Goal: Task Accomplishment & Management: Use online tool/utility

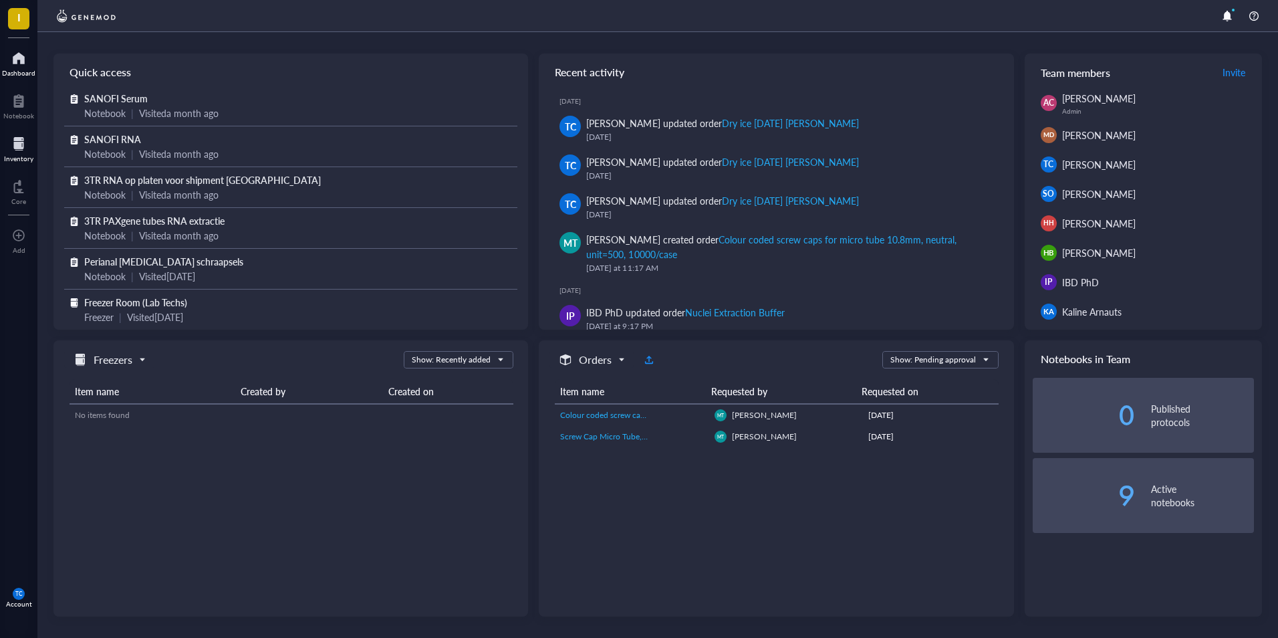
click at [23, 144] on div at bounding box center [18, 143] width 29 height 21
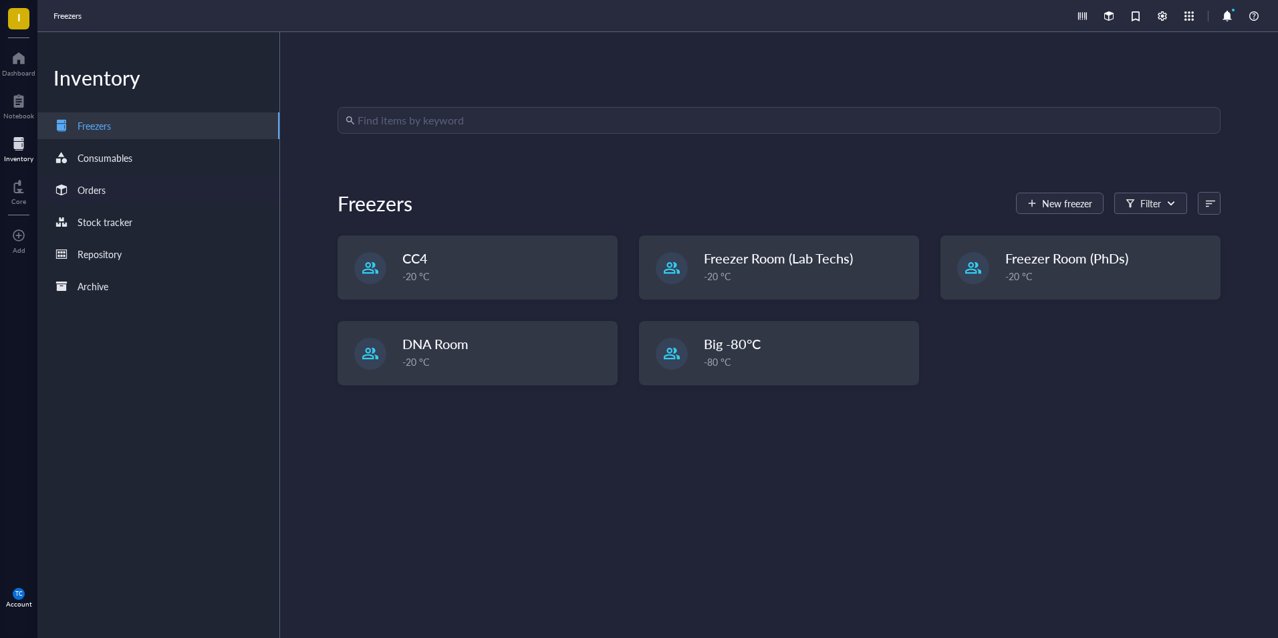
click at [105, 190] on div "Orders" at bounding box center [92, 190] width 28 height 15
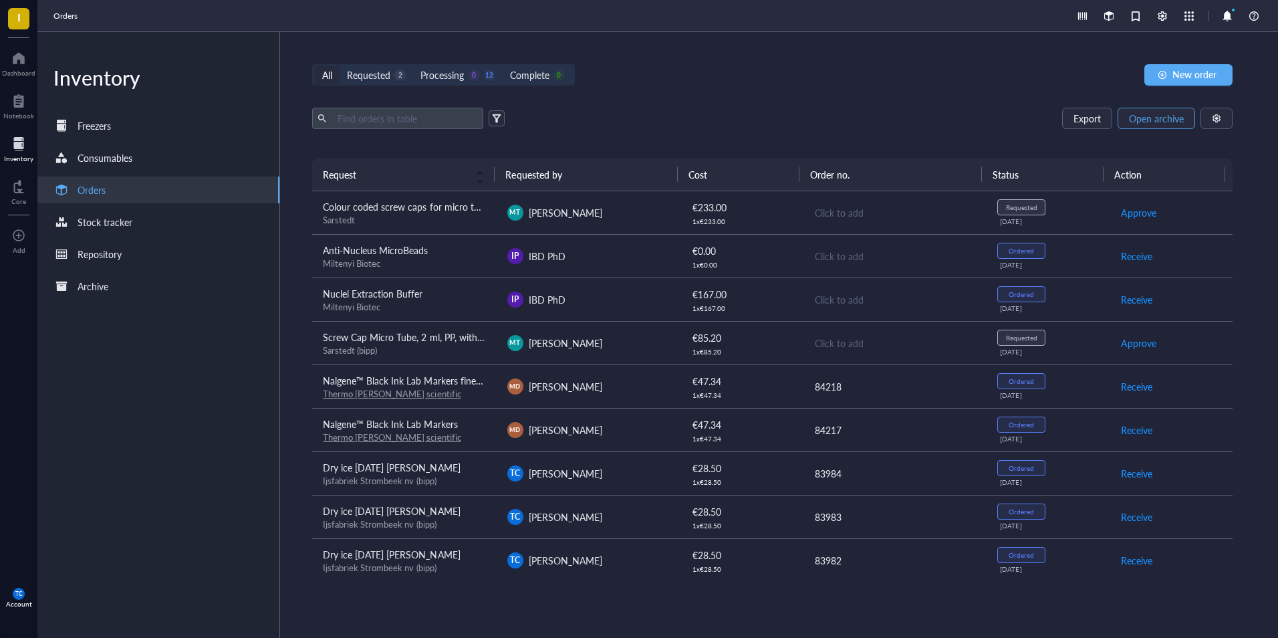
click at [1143, 121] on span "Open archive" at bounding box center [1156, 118] width 55 height 11
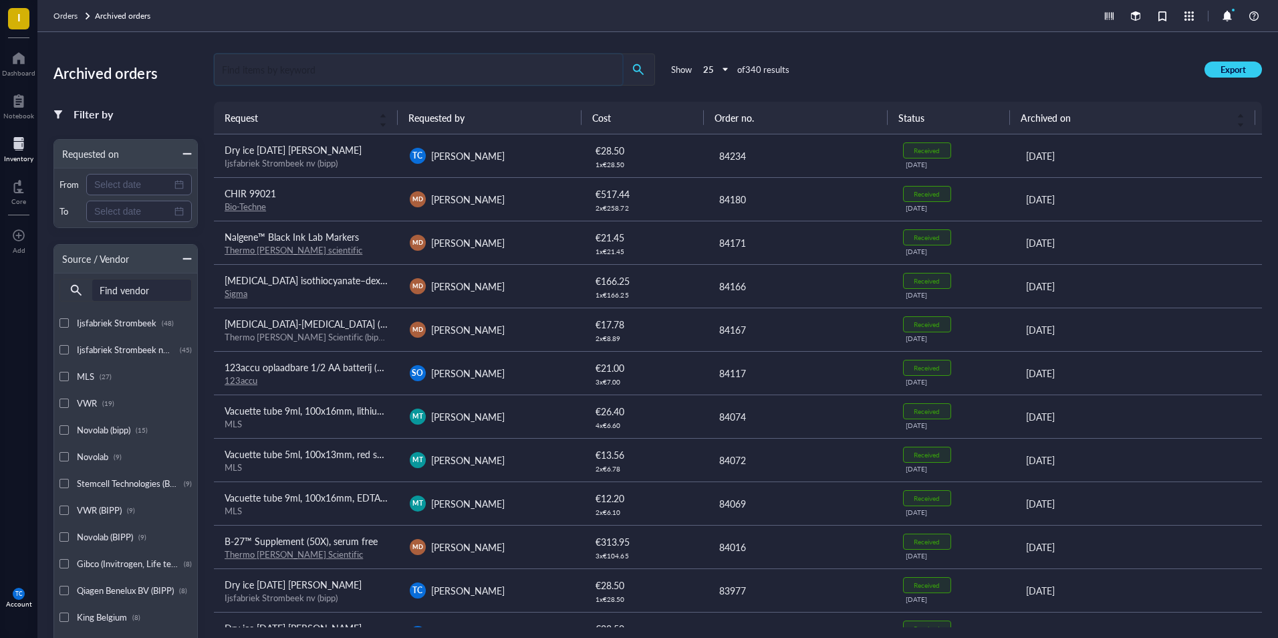
click at [225, 66] on input "search" at bounding box center [419, 69] width 408 height 31
click at [221, 68] on input "search" at bounding box center [419, 69] width 408 height 31
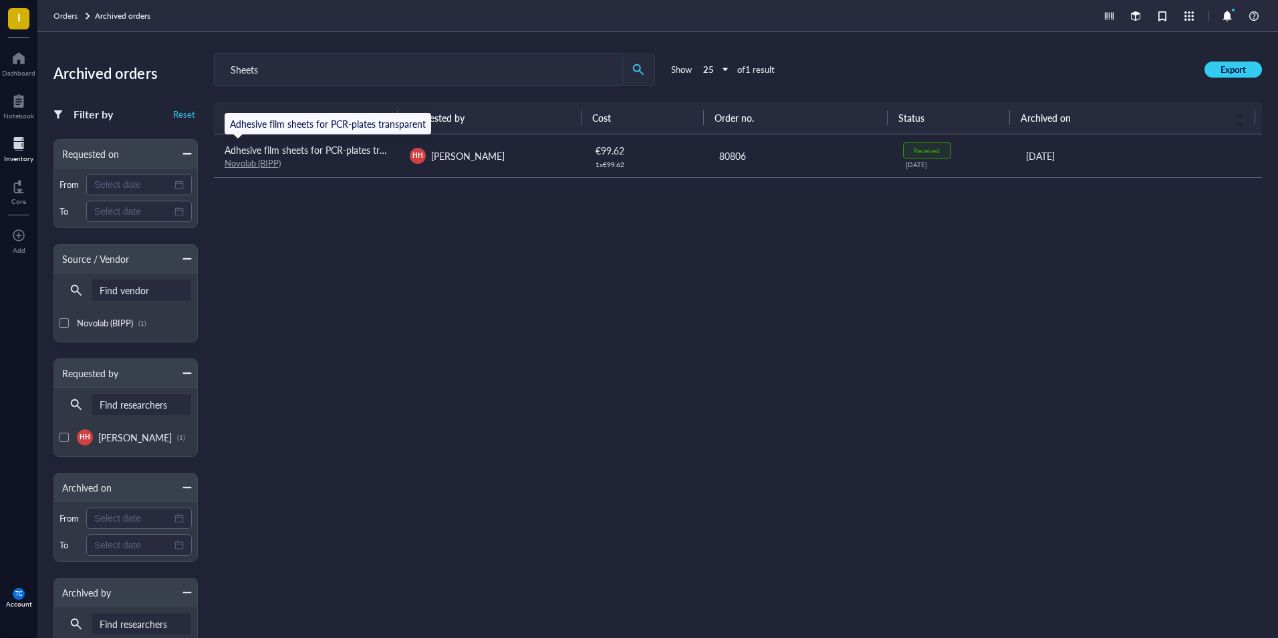
type input "Sheets"
click at [328, 149] on span "Adhesive film sheets for PCR-plates transparent" at bounding box center [323, 149] width 196 height 13
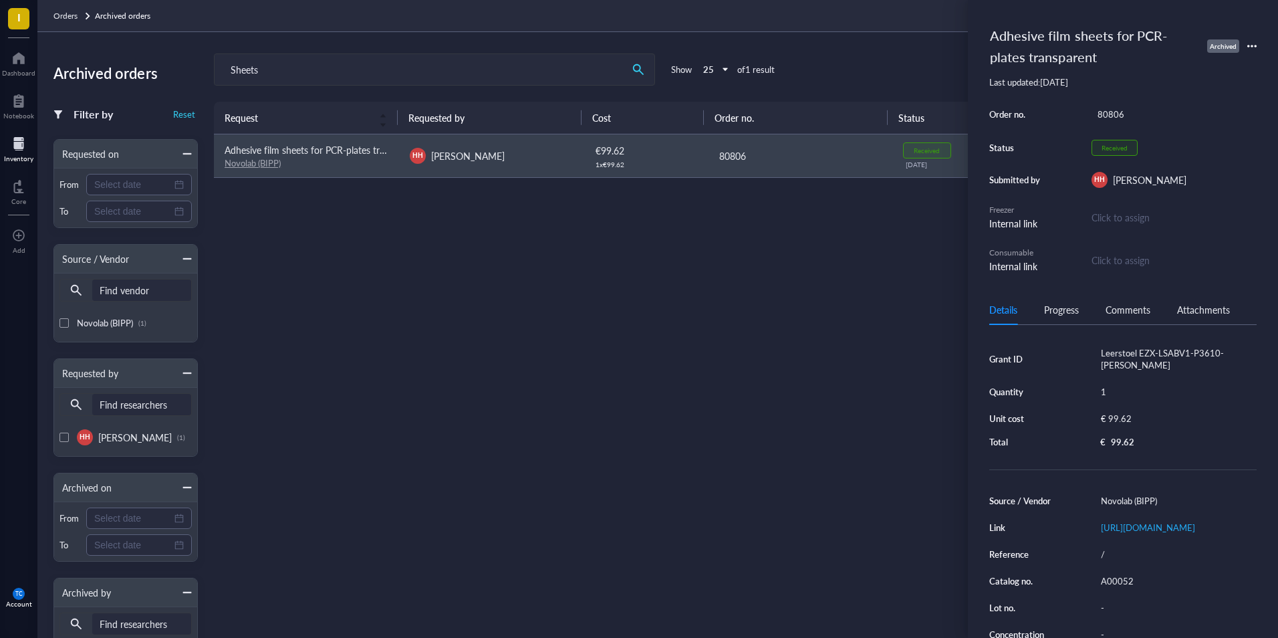
click at [1250, 45] on icon at bounding box center [1252, 45] width 9 height 9
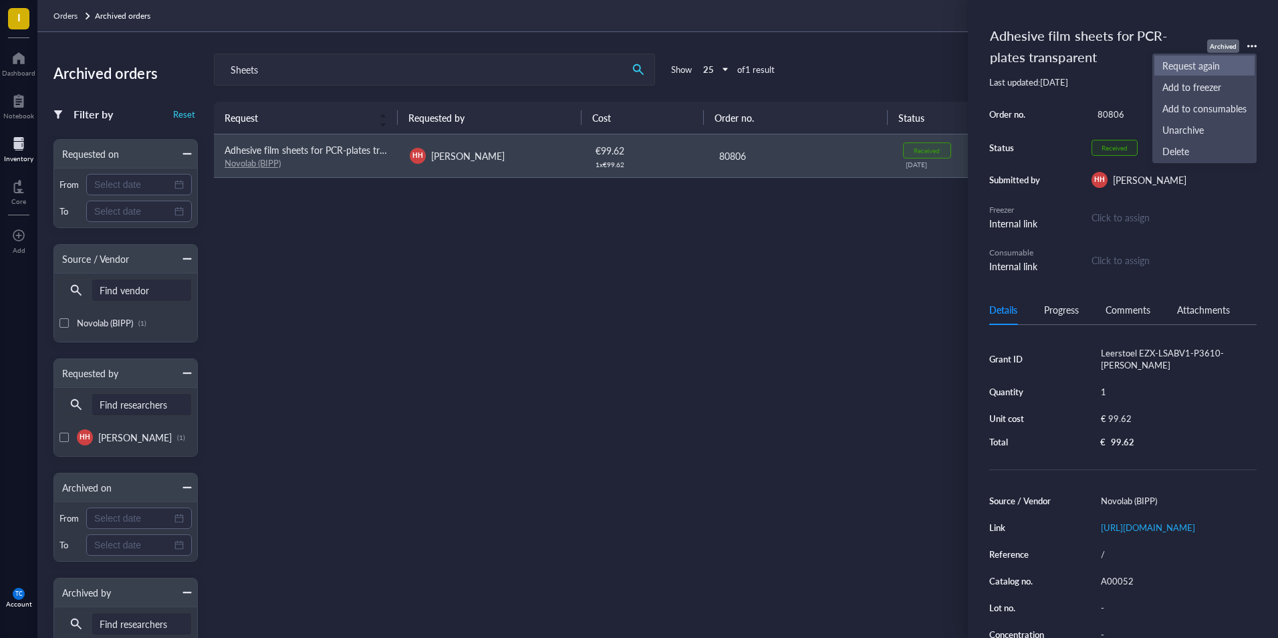
click at [1212, 66] on span "Request again" at bounding box center [1205, 65] width 84 height 15
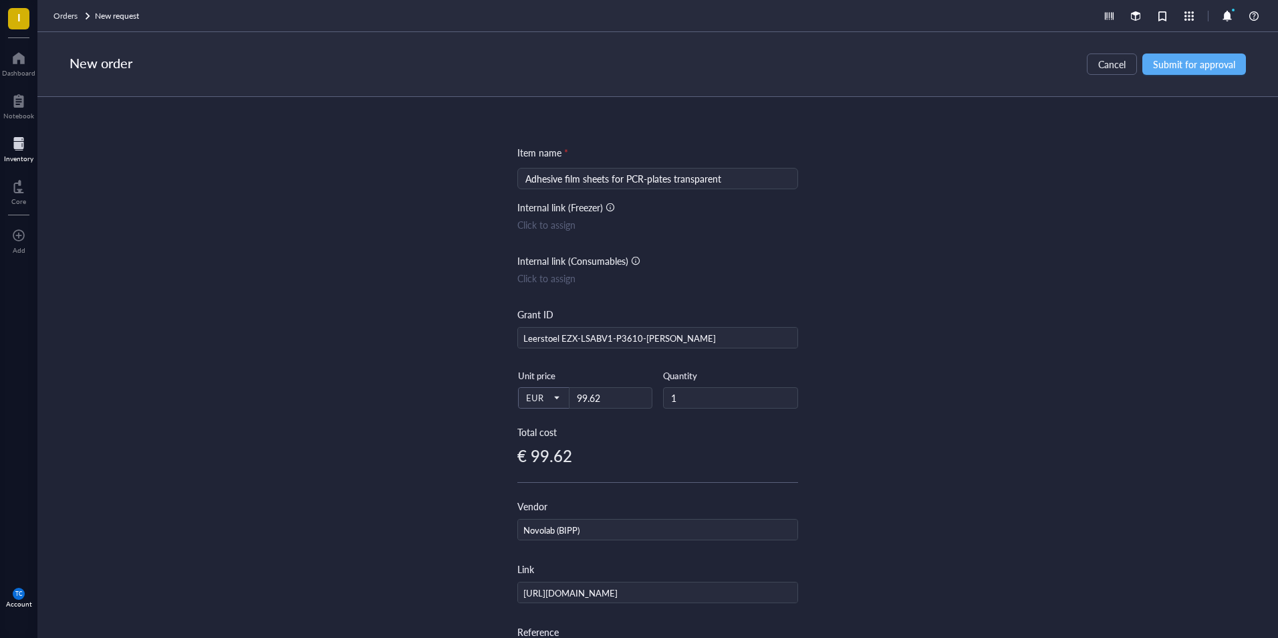
drag, startPoint x: 522, startPoint y: 175, endPoint x: 723, endPoint y: 173, distance: 201.9
click at [723, 173] on div "Adhesive film sheets for PCR-plates transparent" at bounding box center [658, 178] width 281 height 21
drag, startPoint x: 520, startPoint y: 178, endPoint x: 584, endPoint y: 179, distance: 63.5
click at [584, 179] on div "Adhesive film sheets for PCR-plates transparent" at bounding box center [658, 178] width 281 height 21
click at [526, 177] on input "Adhesive film sheets for PCR-plates transparent" at bounding box center [658, 178] width 265 height 20
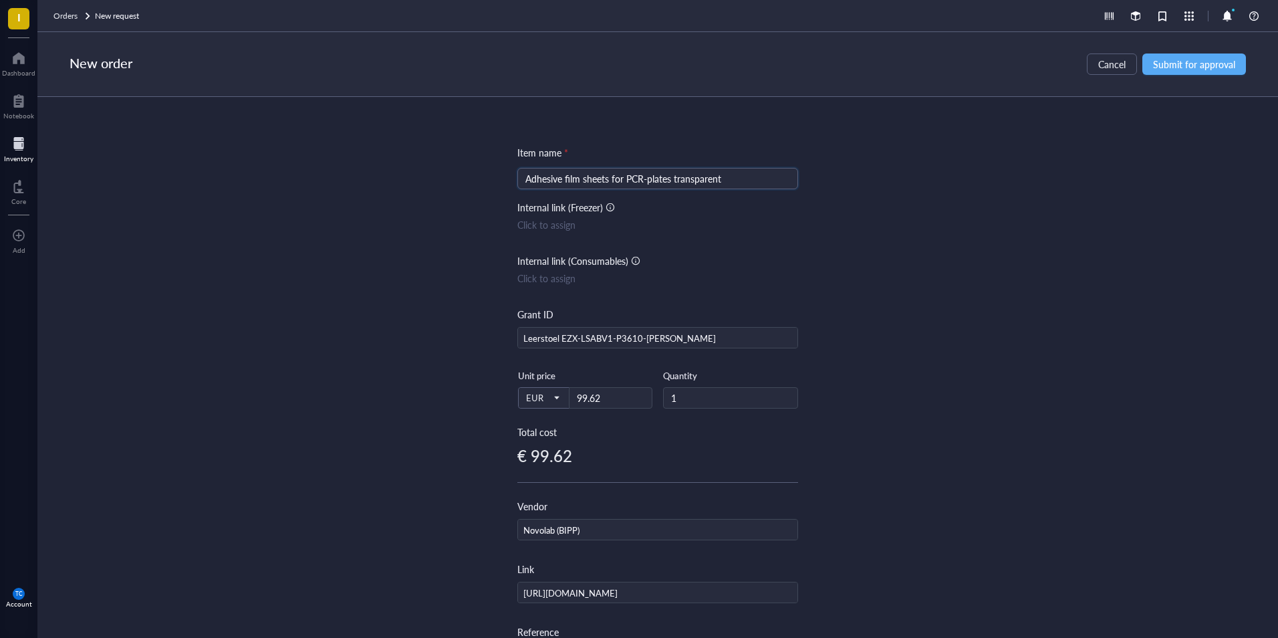
drag, startPoint x: 524, startPoint y: 177, endPoint x: 720, endPoint y: 178, distance: 196.6
click at [720, 178] on input "Adhesive film sheets for PCR-plates transparent" at bounding box center [658, 178] width 265 height 20
click at [637, 337] on input "Leerstoel EZX-LSABV1-P3610-[PERSON_NAME]" at bounding box center [657, 338] width 279 height 21
type input "Prometheus (ZL36120500)-[PERSON_NAME]"
drag, startPoint x: 522, startPoint y: 177, endPoint x: 570, endPoint y: 177, distance: 47.5
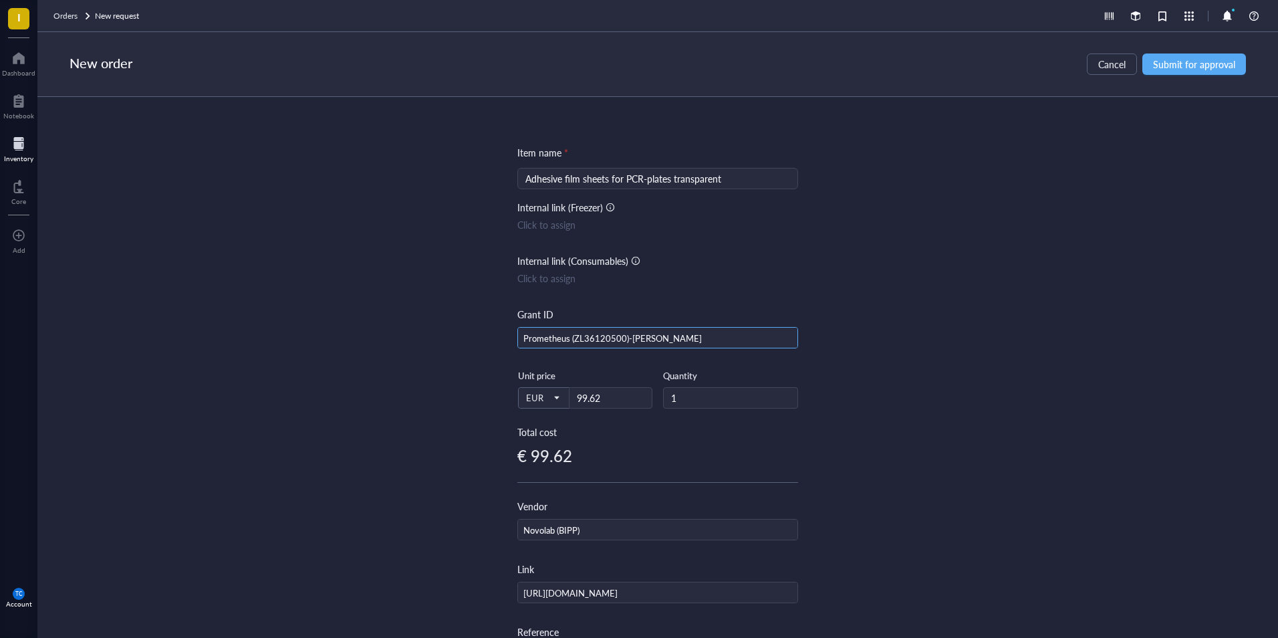
click at [570, 177] on div "Adhesive film sheets for PCR-plates transparent" at bounding box center [658, 178] width 281 height 21
click at [601, 400] on input "99.62" at bounding box center [611, 398] width 82 height 20
type input "9"
type input "86.54"
click at [1166, 66] on span "Submit for approval" at bounding box center [1194, 64] width 82 height 11
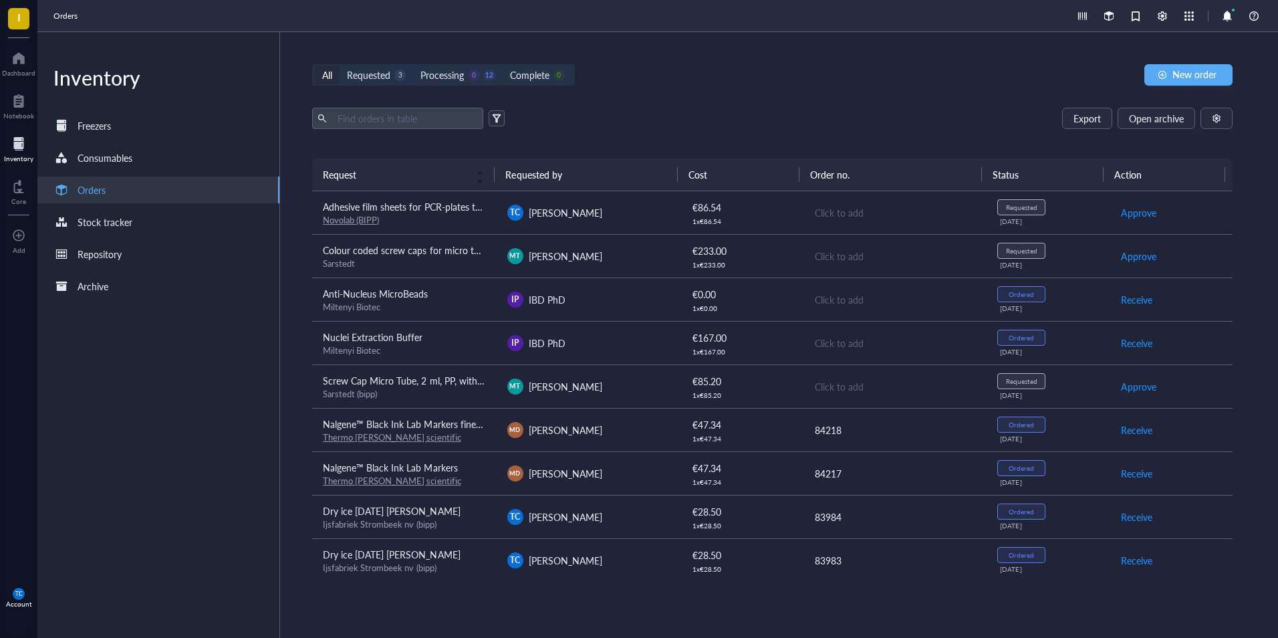
click at [850, 214] on div "Click to add" at bounding box center [895, 212] width 161 height 15
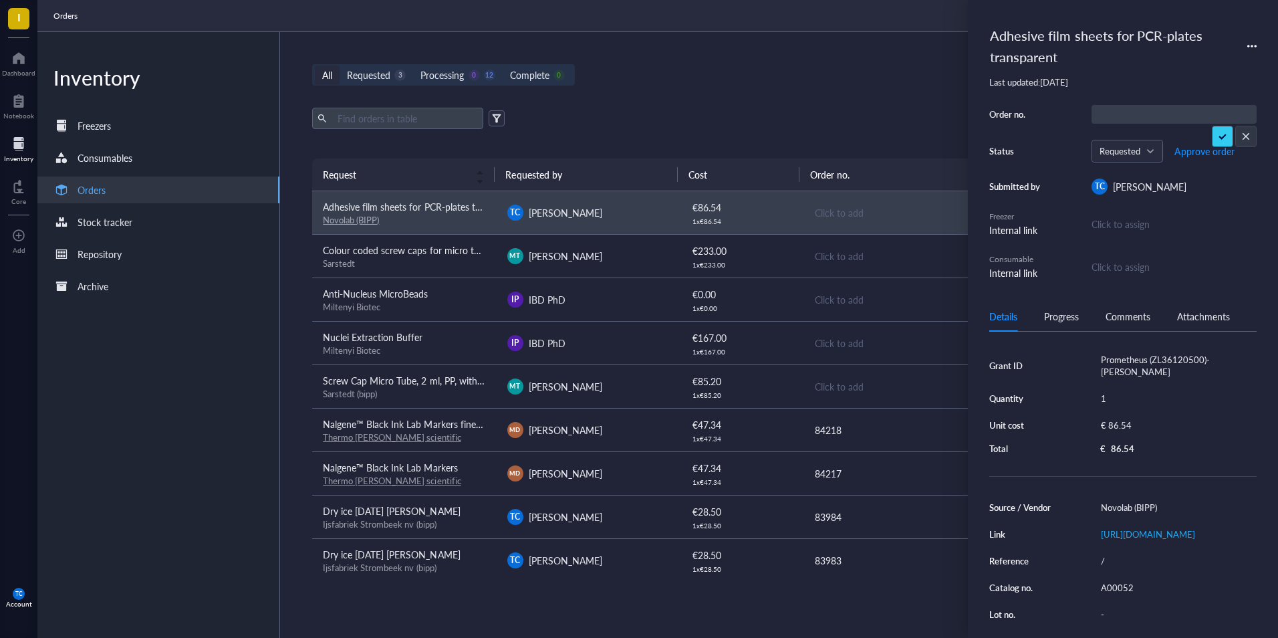
click at [1114, 108] on input "text" at bounding box center [1113, 114] width 40 height 17
type input "84294"
click at [1191, 152] on span "Approve order" at bounding box center [1205, 151] width 60 height 11
click at [917, 122] on div "Export Open archive" at bounding box center [772, 118] width 920 height 21
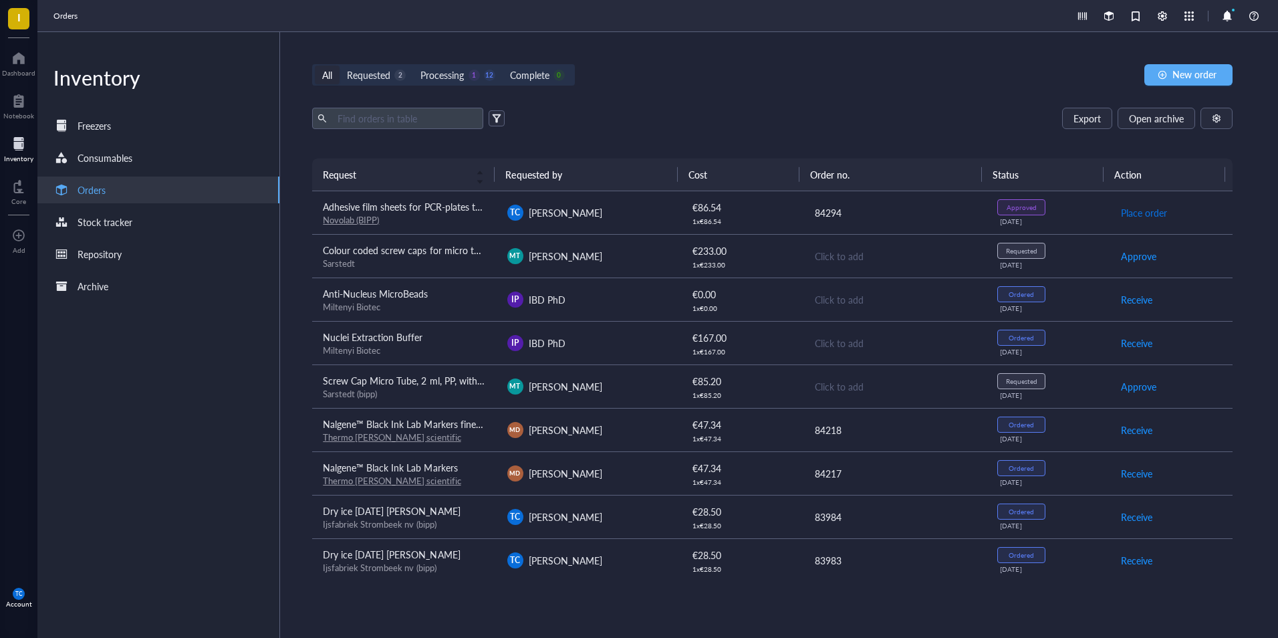
click at [1136, 209] on span "Place order" at bounding box center [1144, 212] width 46 height 15
click at [335, 207] on span "Adhesive film sheets for PCR-plates transparent" at bounding box center [421, 206] width 196 height 13
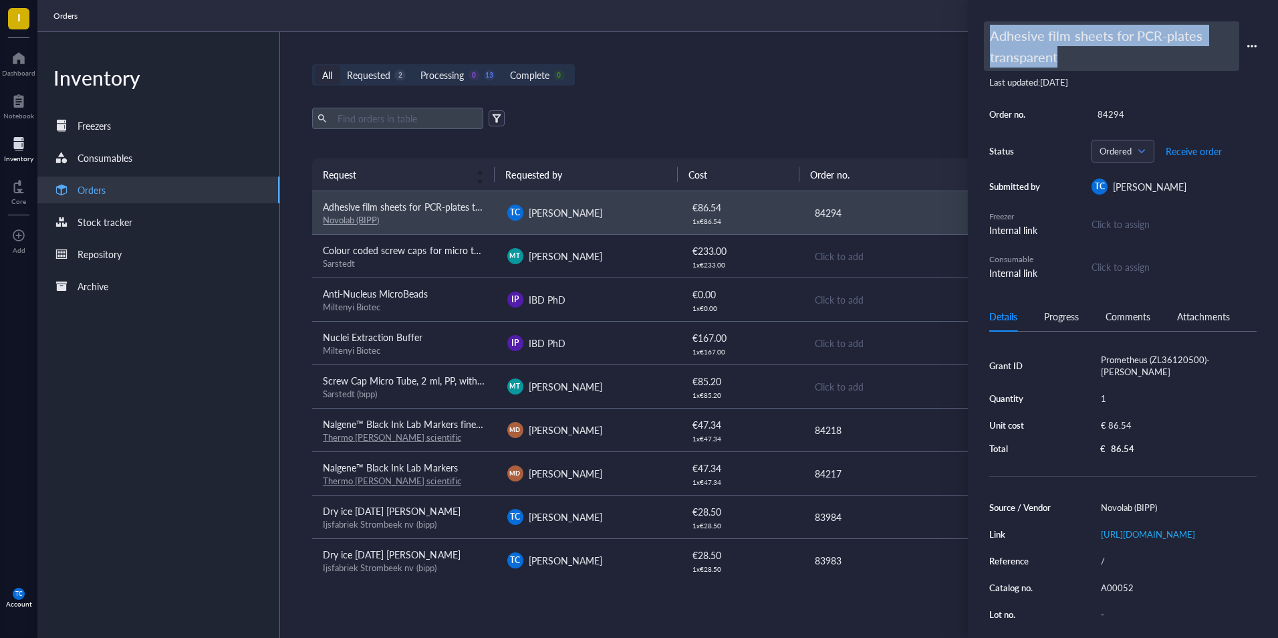
drag, startPoint x: 992, startPoint y: 33, endPoint x: 1181, endPoint y: 46, distance: 189.6
click at [1181, 46] on div "Adhesive film sheets for PCR-plates transparent" at bounding box center [1111, 45] width 255 height 49
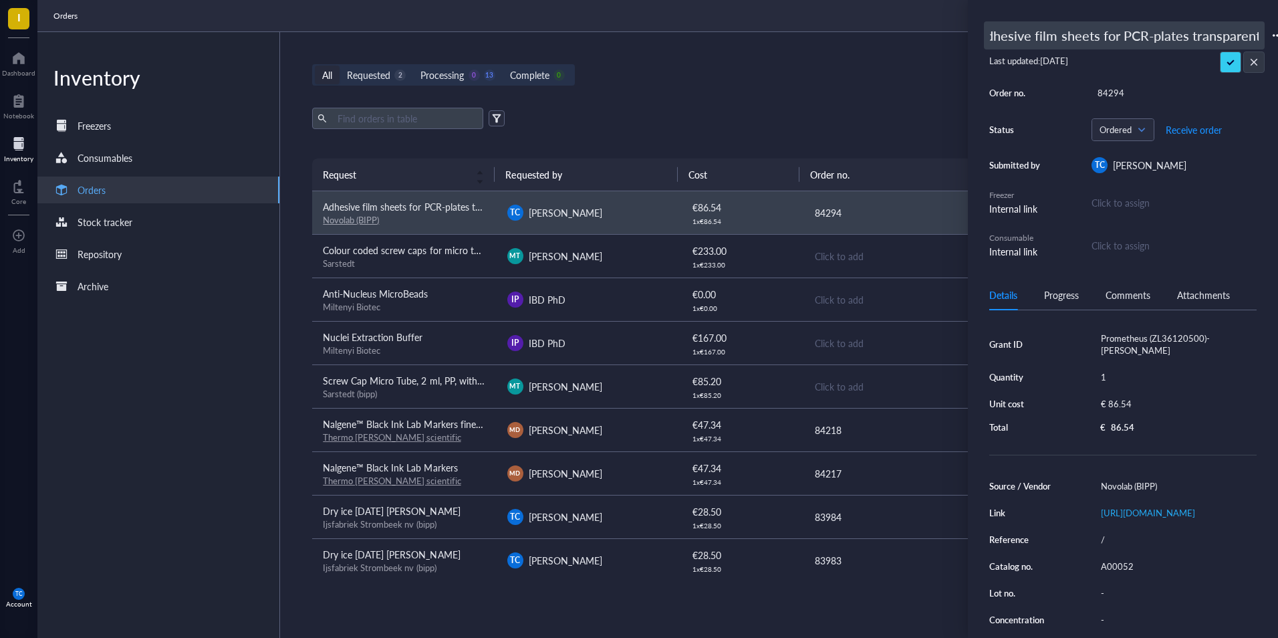
scroll to position [0, 7]
drag, startPoint x: 990, startPoint y: 34, endPoint x: 1214, endPoint y: 33, distance: 224.0
click at [1214, 33] on input "Adhesive film sheets for PCR-plates transparent" at bounding box center [1124, 35] width 279 height 27
click at [867, 21] on div "Orders" at bounding box center [657, 16] width 1241 height 32
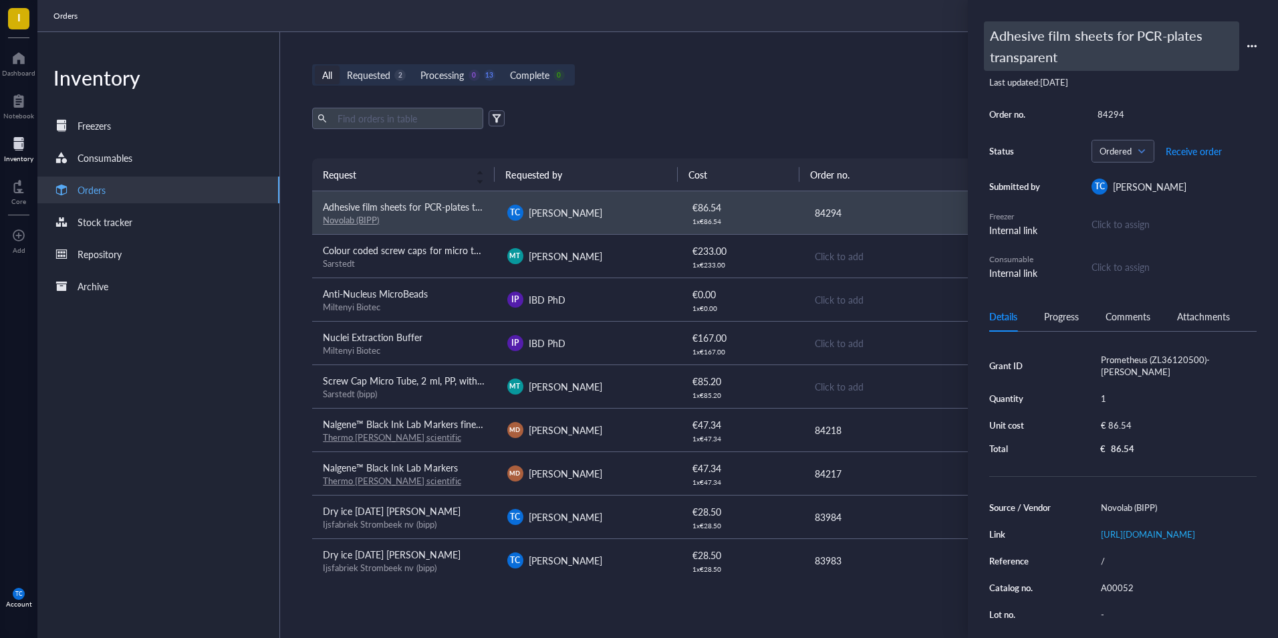
click at [994, 33] on div "Adhesive film sheets for PCR-plates transparent" at bounding box center [1111, 45] width 255 height 49
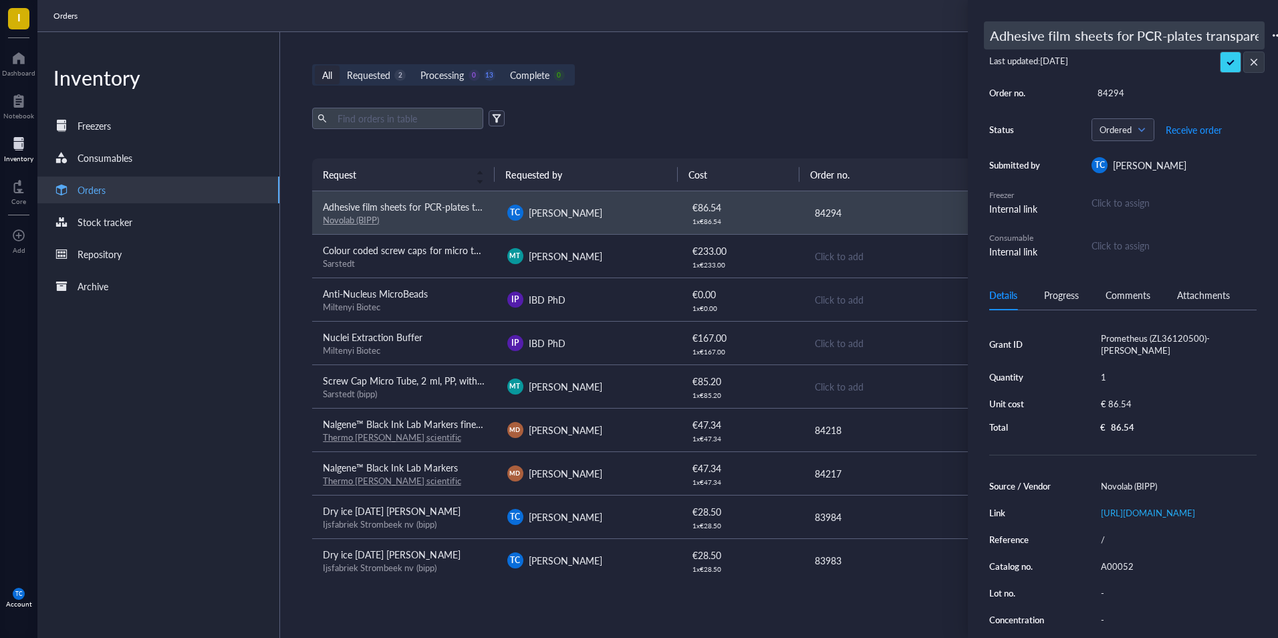
scroll to position [0, 13]
click at [830, 9] on div "Orders" at bounding box center [657, 16] width 1241 height 32
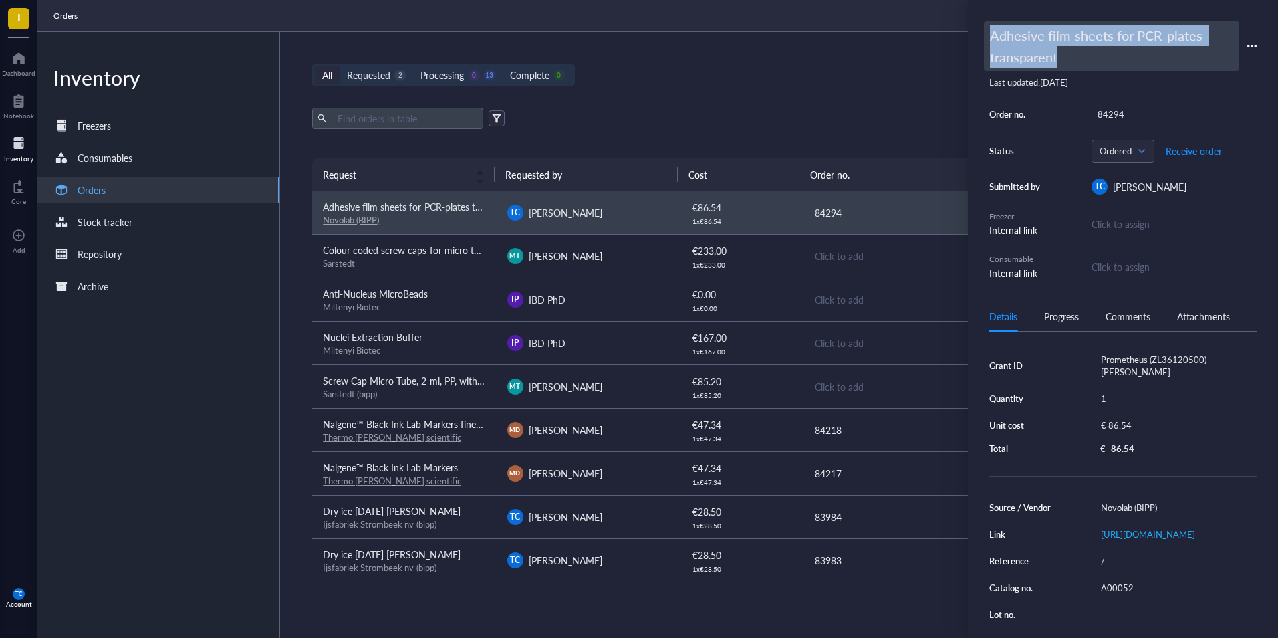
drag, startPoint x: 992, startPoint y: 31, endPoint x: 1187, endPoint y: 58, distance: 197.0
click at [1187, 58] on div "Adhesive film sheets for PCR-plates transparent" at bounding box center [1111, 45] width 255 height 49
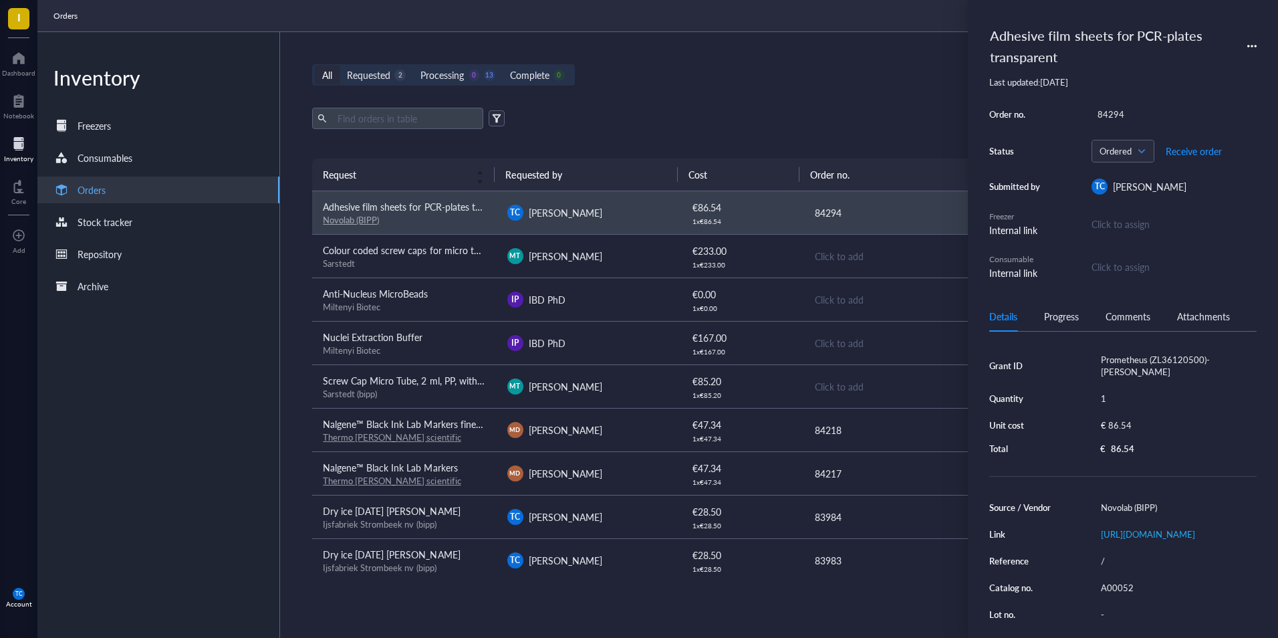
click at [829, 13] on div "Orders" at bounding box center [657, 16] width 1241 height 32
click at [1246, 40] on div "Adhesive film sheets for PCR-plates transparent" at bounding box center [1123, 45] width 267 height 49
click at [1248, 46] on icon at bounding box center [1249, 46] width 3 height 3
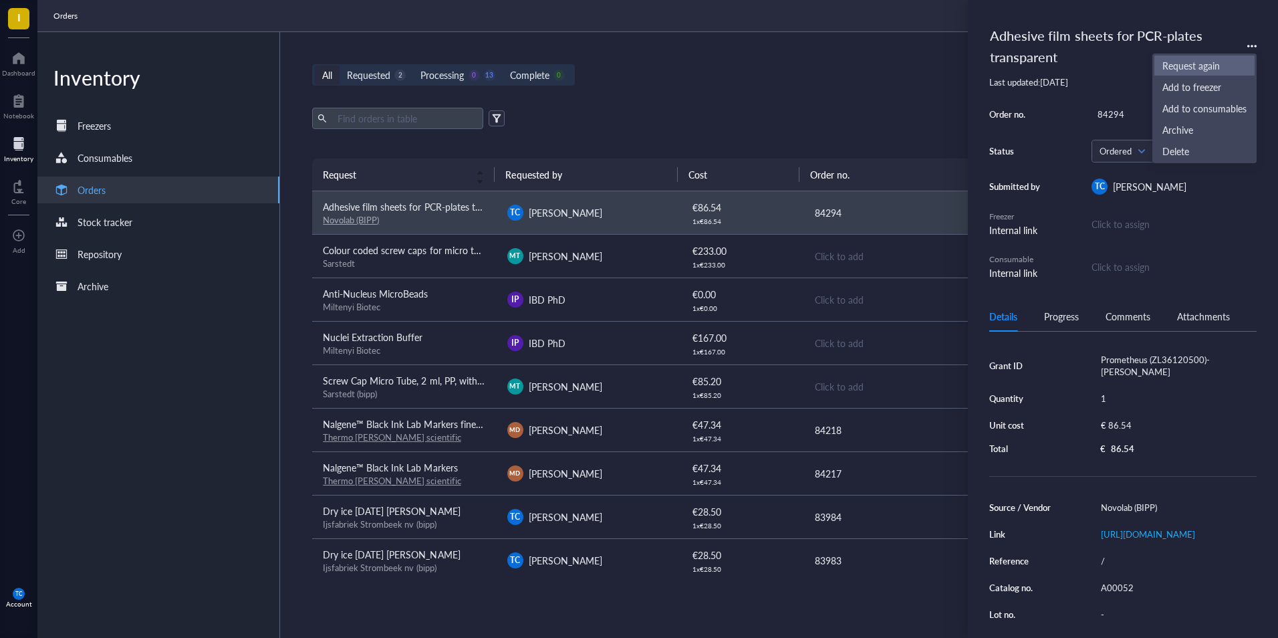
click at [1200, 62] on span "Request again" at bounding box center [1205, 65] width 84 height 15
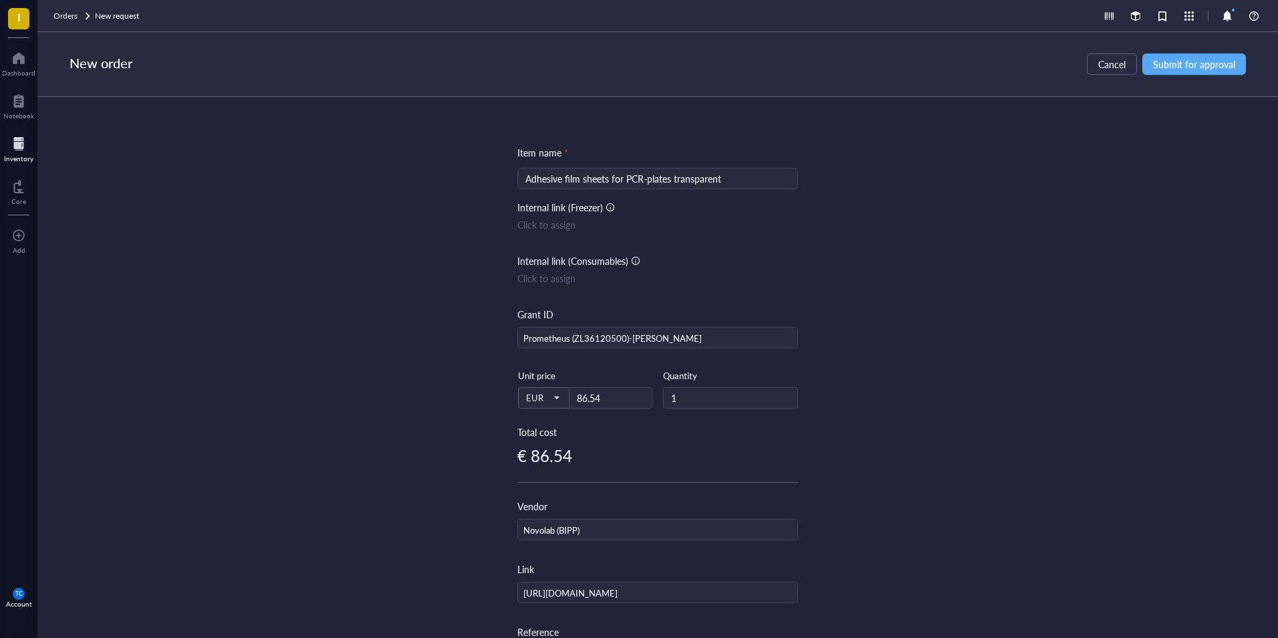
click at [530, 179] on input "Adhesive film sheets for PCR-plates transparent" at bounding box center [658, 178] width 265 height 20
click at [526, 179] on input "Adhesive film sheets for PCR-plates transparent" at bounding box center [658, 178] width 265 height 20
drag, startPoint x: 526, startPoint y: 178, endPoint x: 717, endPoint y: 178, distance: 191.2
click at [717, 178] on input "Adhesive film sheets for PCR-plates transparent" at bounding box center [658, 178] width 265 height 20
click at [526, 178] on input "Adhesive film sheets for PCR-plates transparent" at bounding box center [658, 178] width 265 height 20
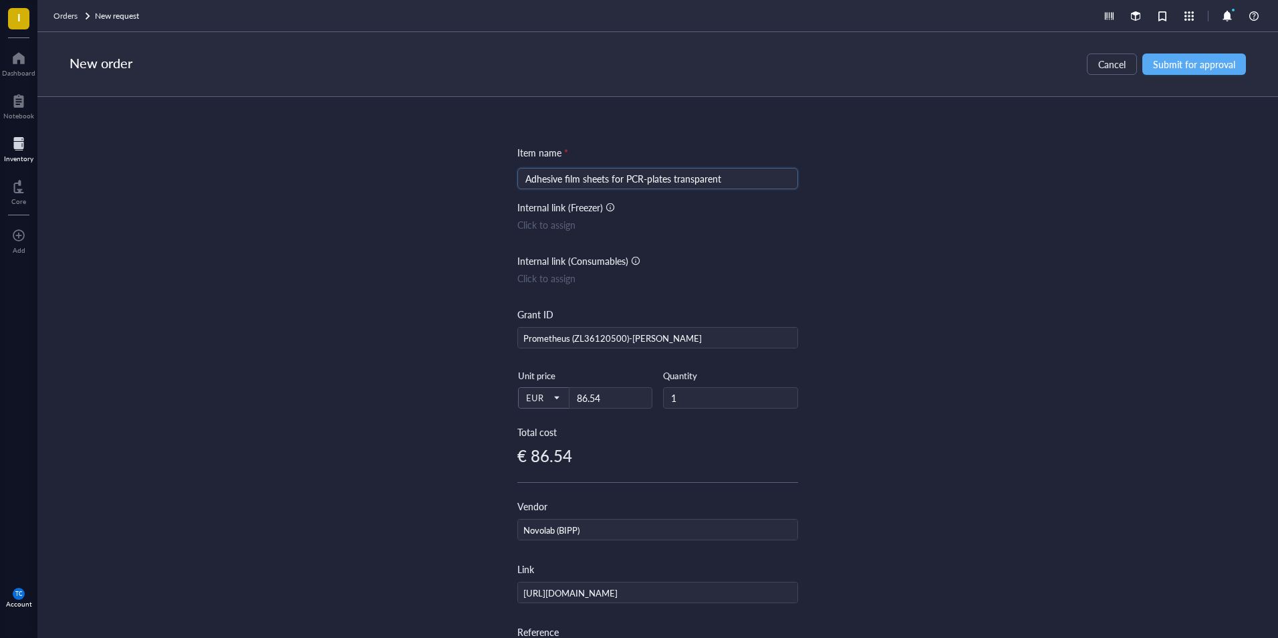
drag, startPoint x: 524, startPoint y: 177, endPoint x: 722, endPoint y: 180, distance: 198.6
click at [722, 180] on input "Adhesive film sheets for PCR-plates transparent" at bounding box center [658, 178] width 265 height 20
click at [1106, 68] on span "Cancel" at bounding box center [1112, 64] width 27 height 11
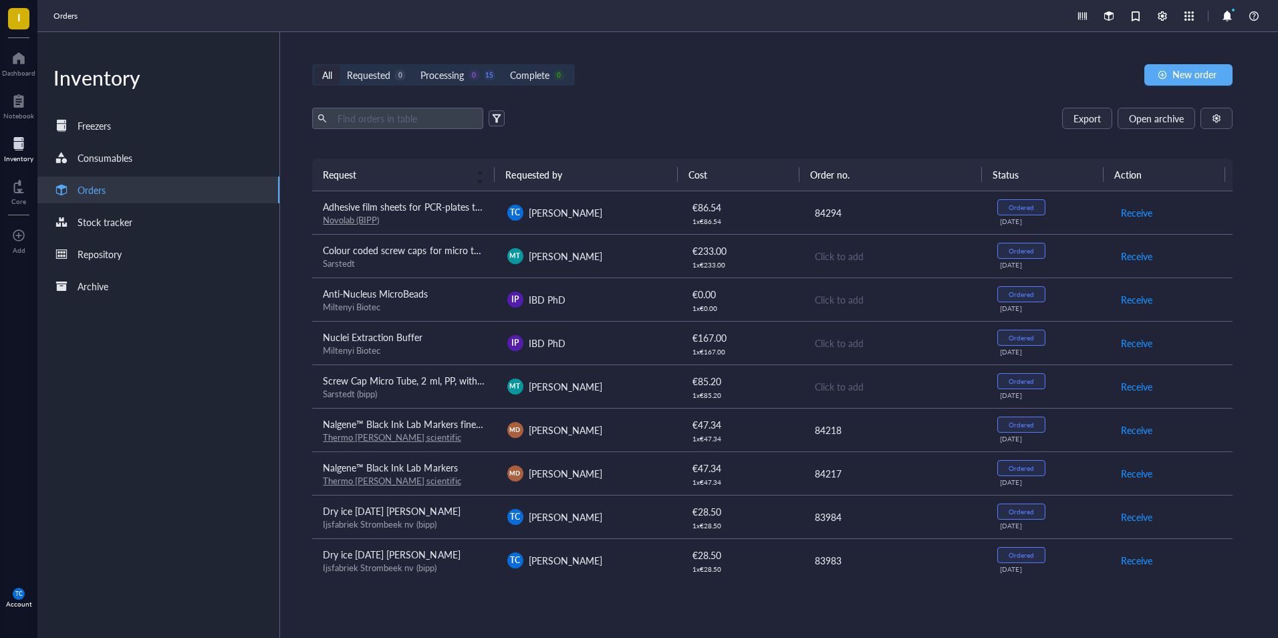
click at [15, 596] on span "TC" at bounding box center [18, 593] width 7 height 7
click at [67, 623] on link "Logout" at bounding box center [89, 620] width 77 height 24
